Goal: Task Accomplishment & Management: Use online tool/utility

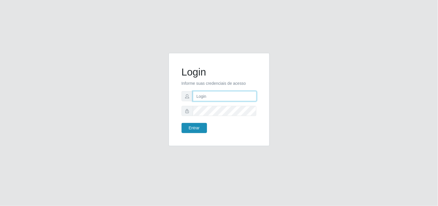
type input "[EMAIL_ADDRESS][DOMAIN_NAME]"
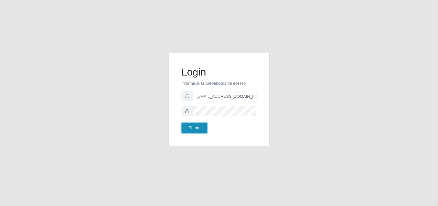
click at [184, 128] on button "Entrar" at bounding box center [194, 128] width 25 height 10
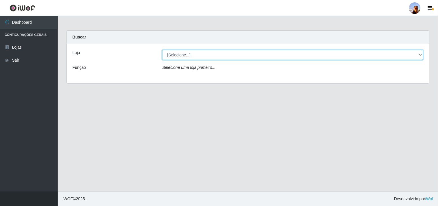
click at [373, 56] on select "[Selecione...] Supermercado [GEOGRAPHIC_DATA]" at bounding box center [292, 55] width 261 height 10
select select "166"
click at [162, 50] on select "[Selecione...] Supermercado [GEOGRAPHIC_DATA]" at bounding box center [292, 55] width 261 height 10
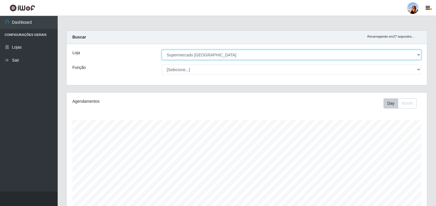
scroll to position [126, 0]
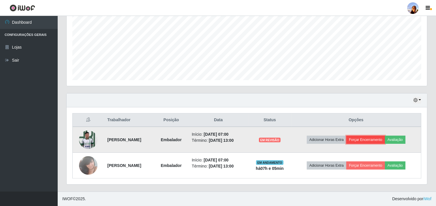
click at [385, 139] on button "Forçar Encerramento" at bounding box center [366, 139] width 39 height 8
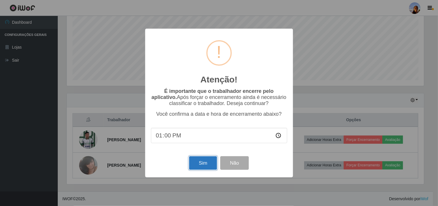
click at [203, 163] on button "Sim" at bounding box center [203, 163] width 28 height 14
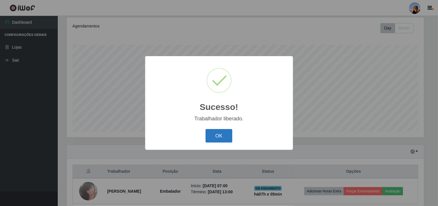
click at [224, 136] on button "OK" at bounding box center [219, 136] width 27 height 14
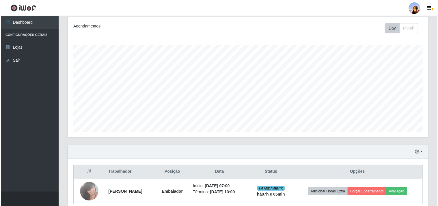
scroll to position [100, 0]
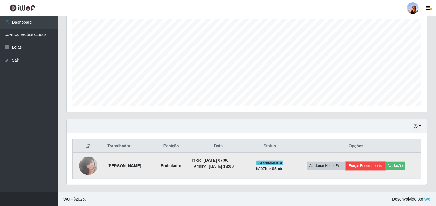
click at [361, 167] on button "Forçar Encerramento" at bounding box center [366, 165] width 39 height 8
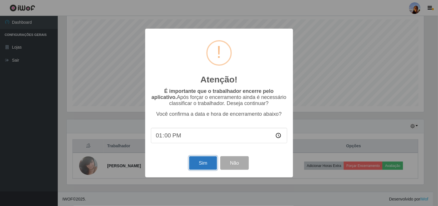
click at [213, 166] on button "Sim" at bounding box center [203, 163] width 28 height 14
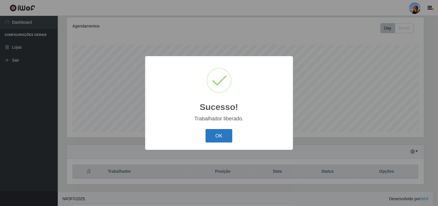
click at [220, 138] on button "OK" at bounding box center [219, 136] width 27 height 14
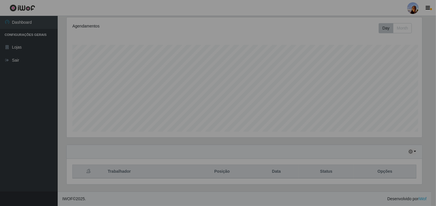
scroll to position [120, 361]
